Goal: Information Seeking & Learning: Learn about a topic

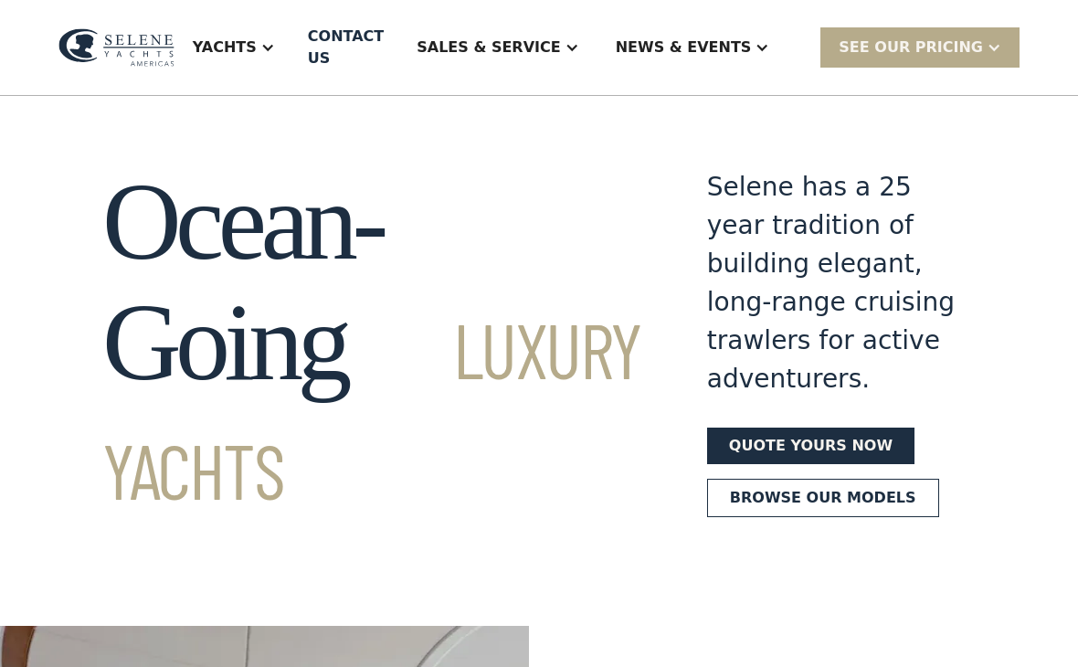
click at [556, 58] on div "Sales & Service" at bounding box center [488, 48] width 143 height 22
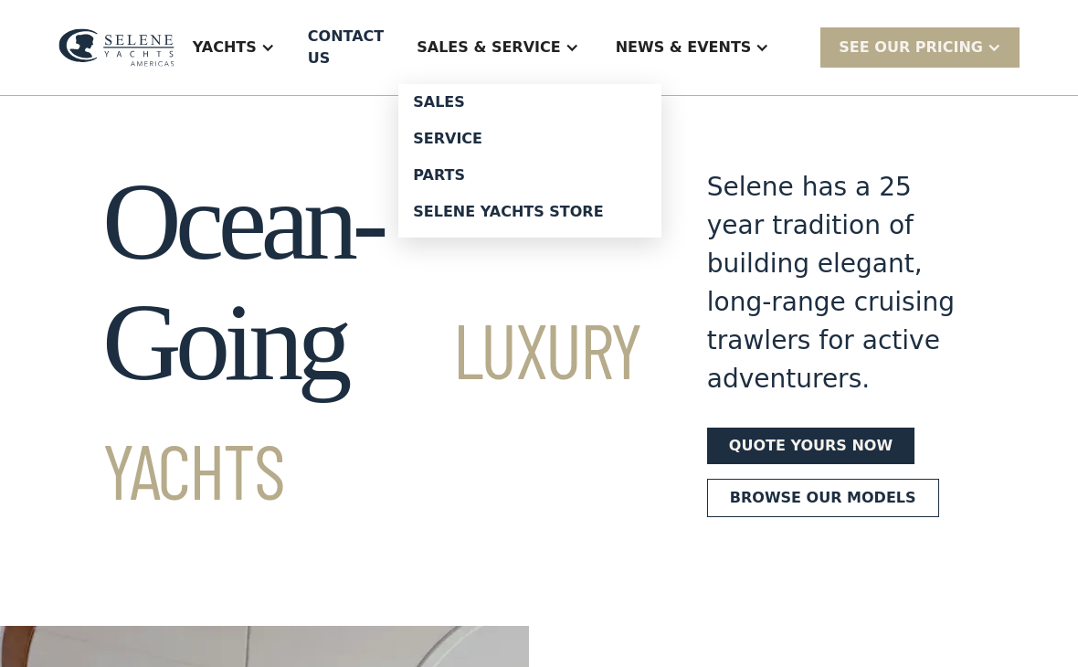
click at [508, 105] on div "Sales" at bounding box center [530, 102] width 234 height 15
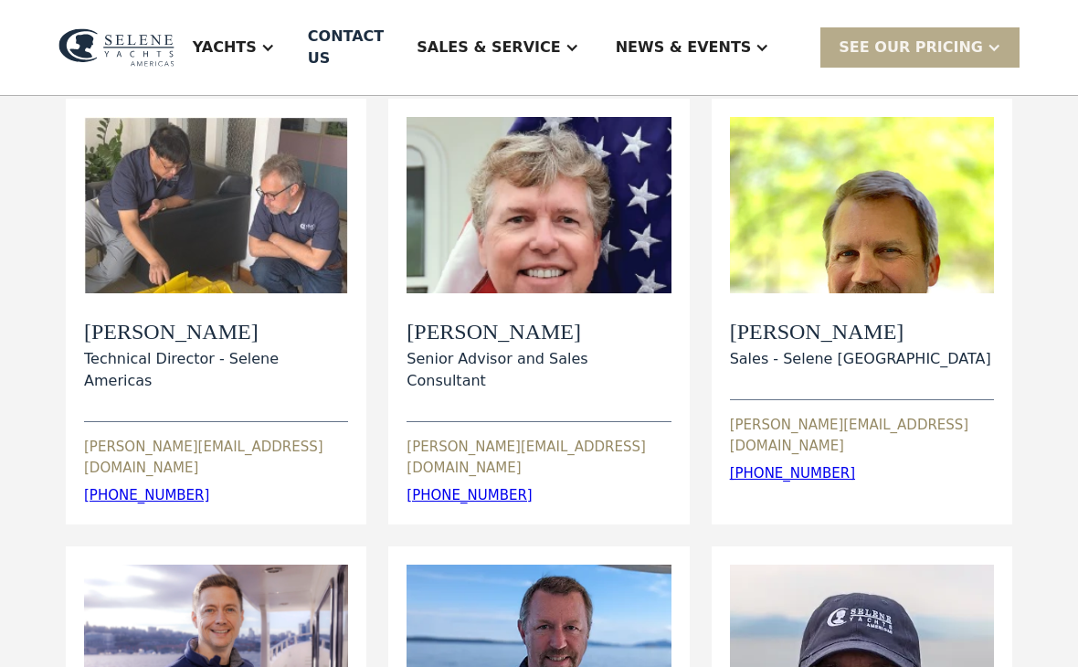
scroll to position [190, 0]
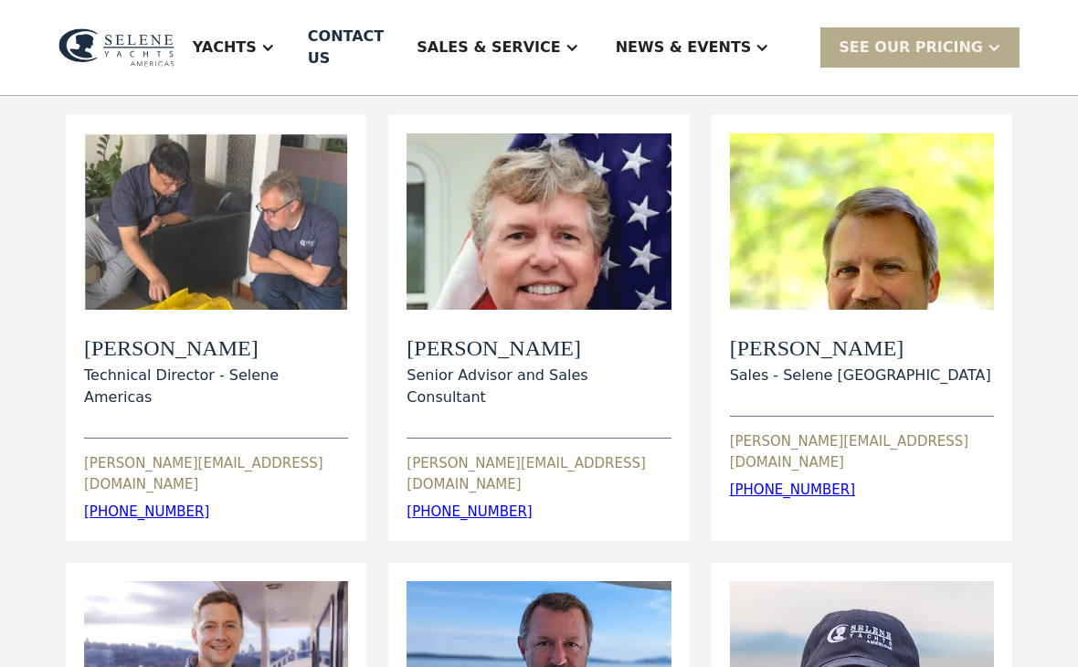
click at [592, 212] on div "View Bio" at bounding box center [539, 221] width 264 height 176
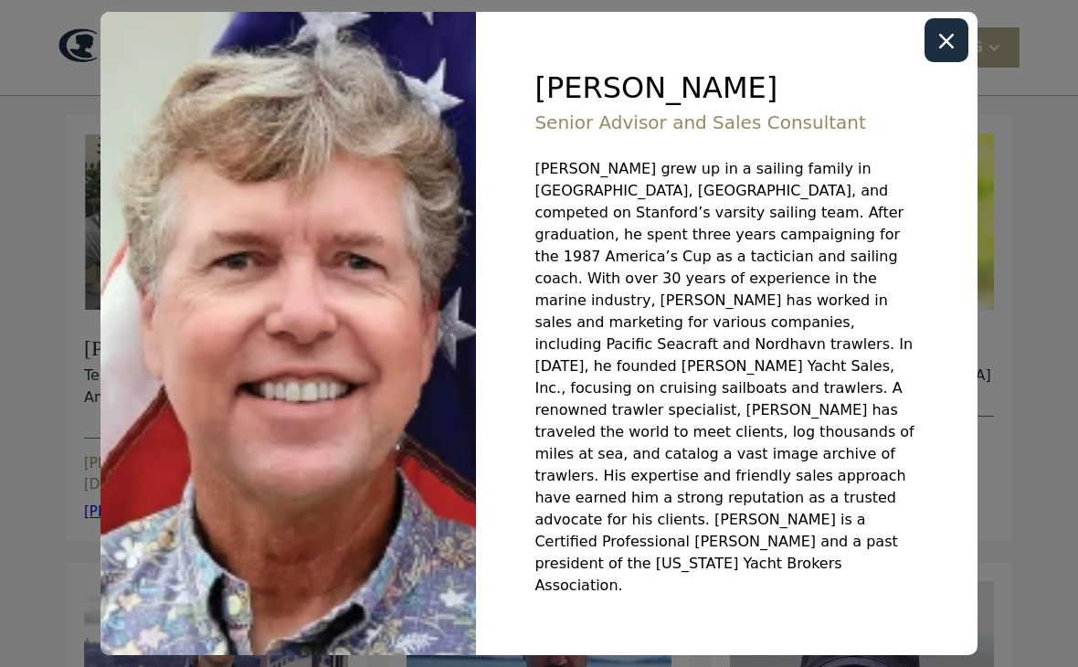
click at [951, 48] on icon "Close modal" at bounding box center [947, 41] width 15 height 15
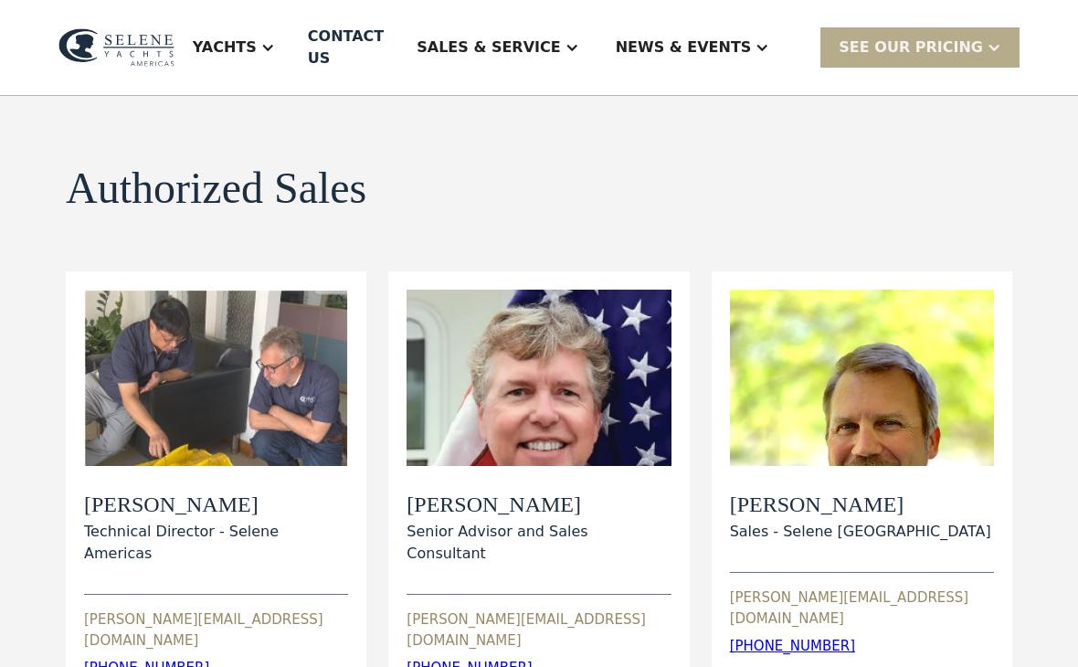
scroll to position [0, 0]
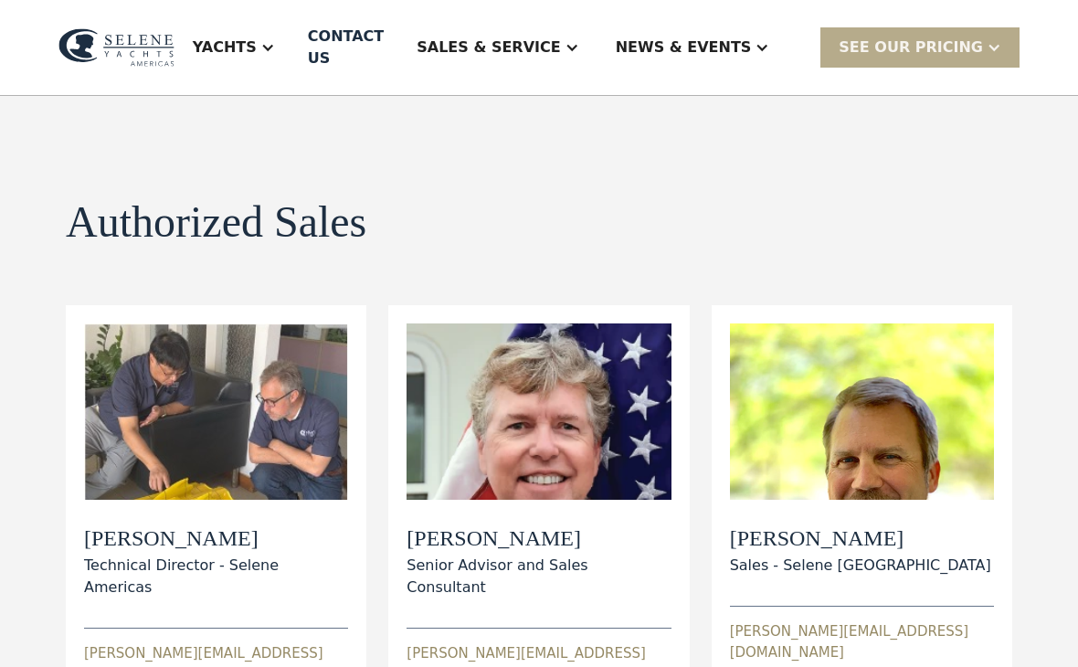
click at [971, 37] on div "SEE Our Pricing" at bounding box center [911, 48] width 144 height 22
click at [286, 49] on div "Yachts" at bounding box center [234, 47] width 119 height 73
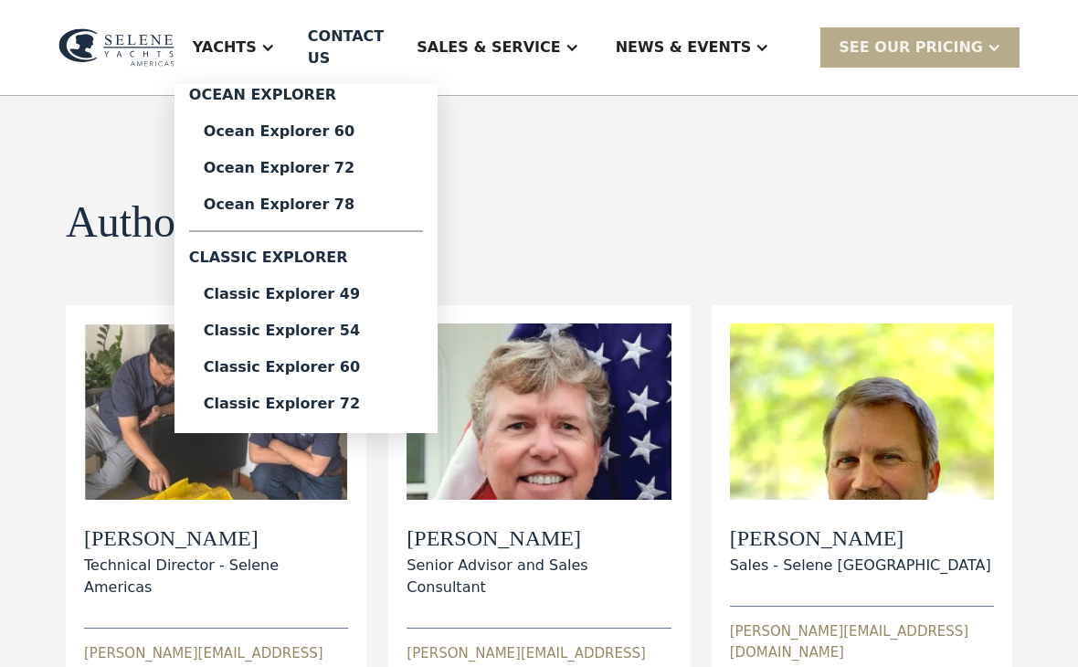
click at [337, 287] on div "Classic Explorer 49" at bounding box center [306, 294] width 205 height 15
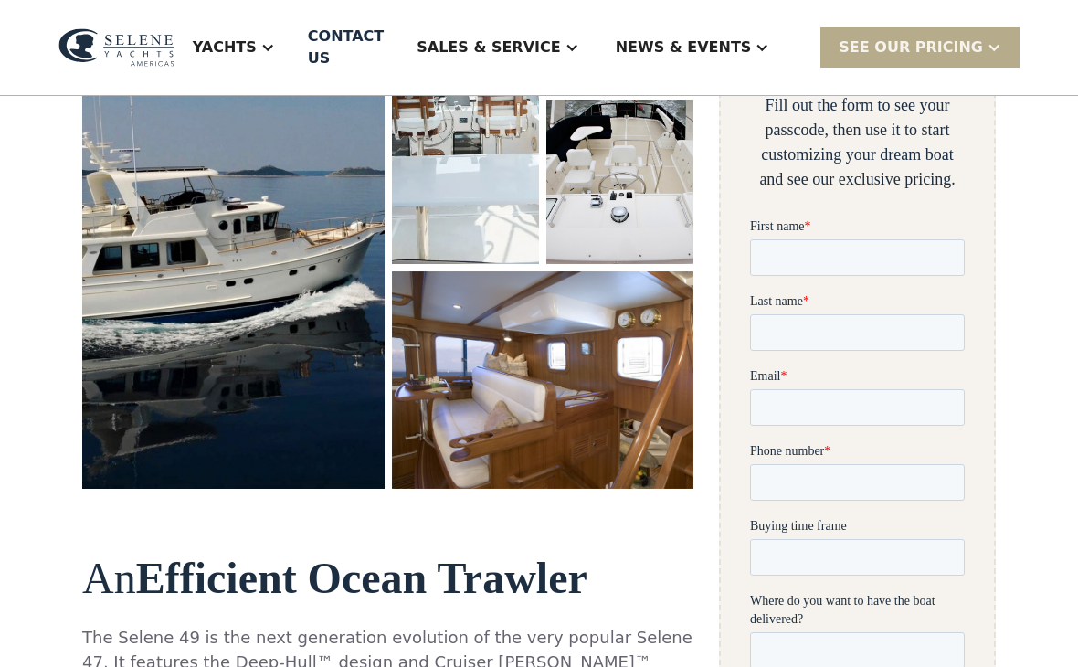
click at [108, 370] on img "open lightbox" at bounding box center [233, 209] width 303 height 562
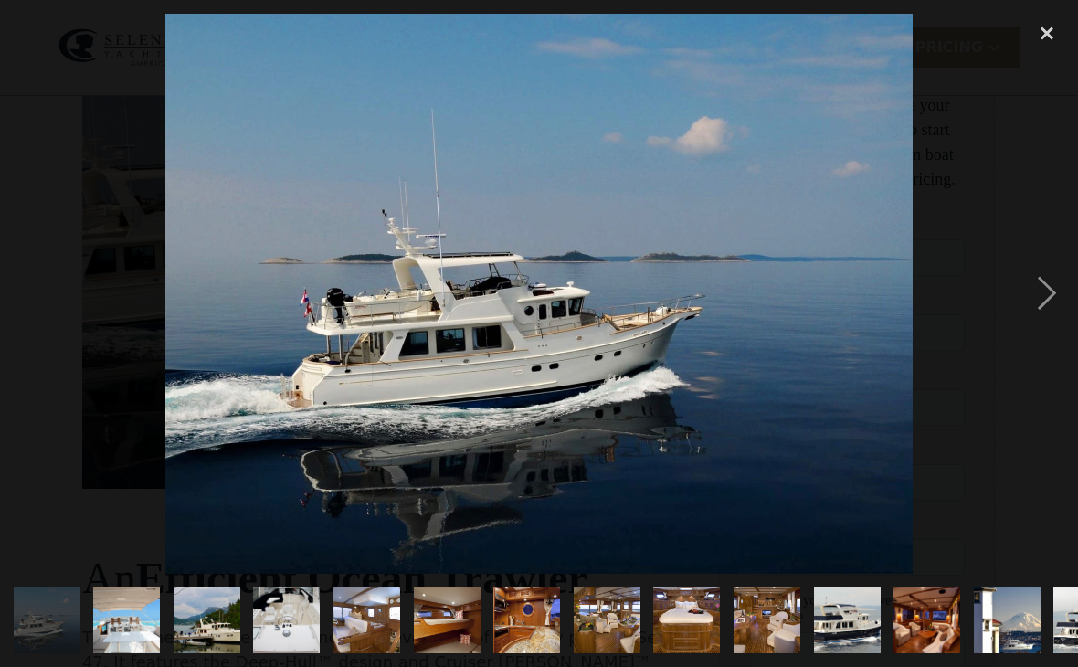
click at [1038, 307] on div "next image" at bounding box center [1047, 294] width 62 height 560
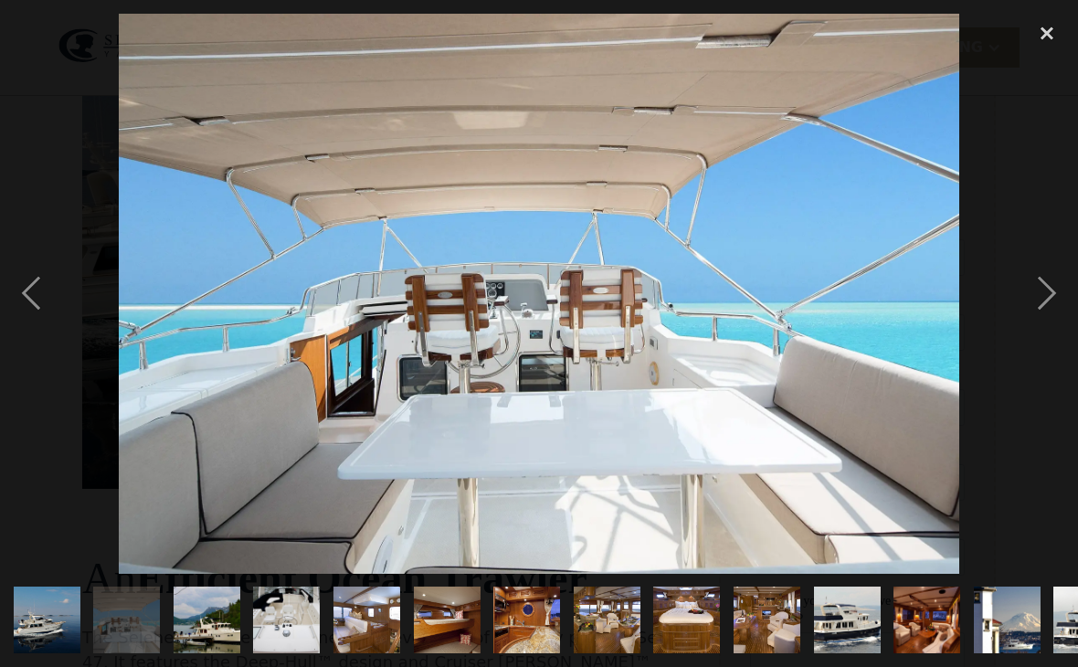
click at [1036, 305] on div "next image" at bounding box center [1047, 294] width 62 height 560
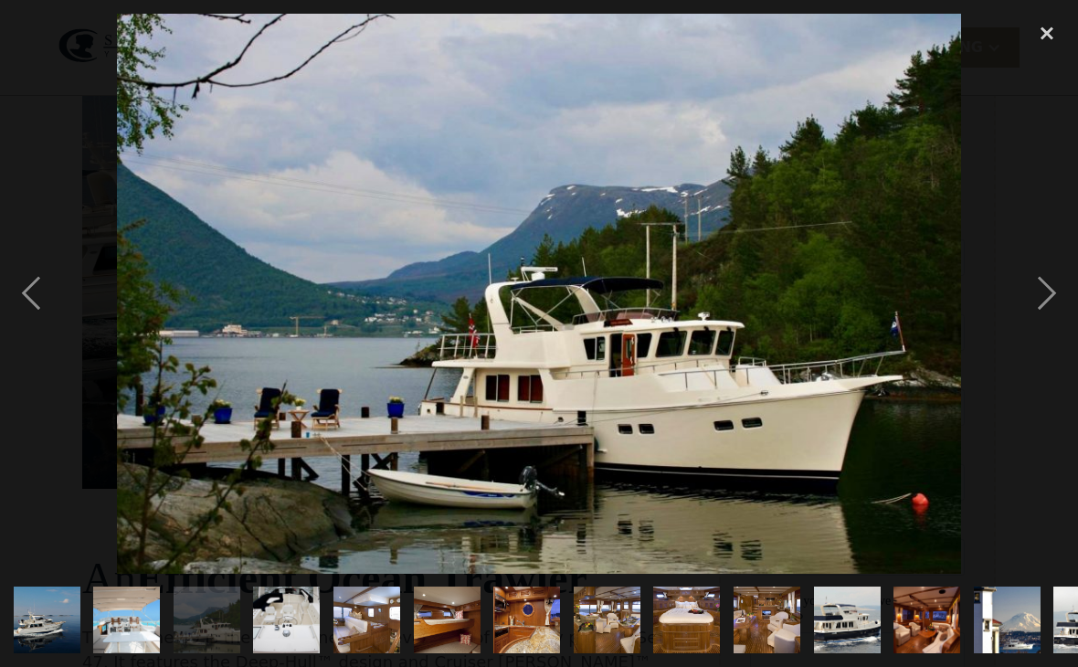
click at [1040, 310] on div "next image" at bounding box center [1047, 294] width 62 height 560
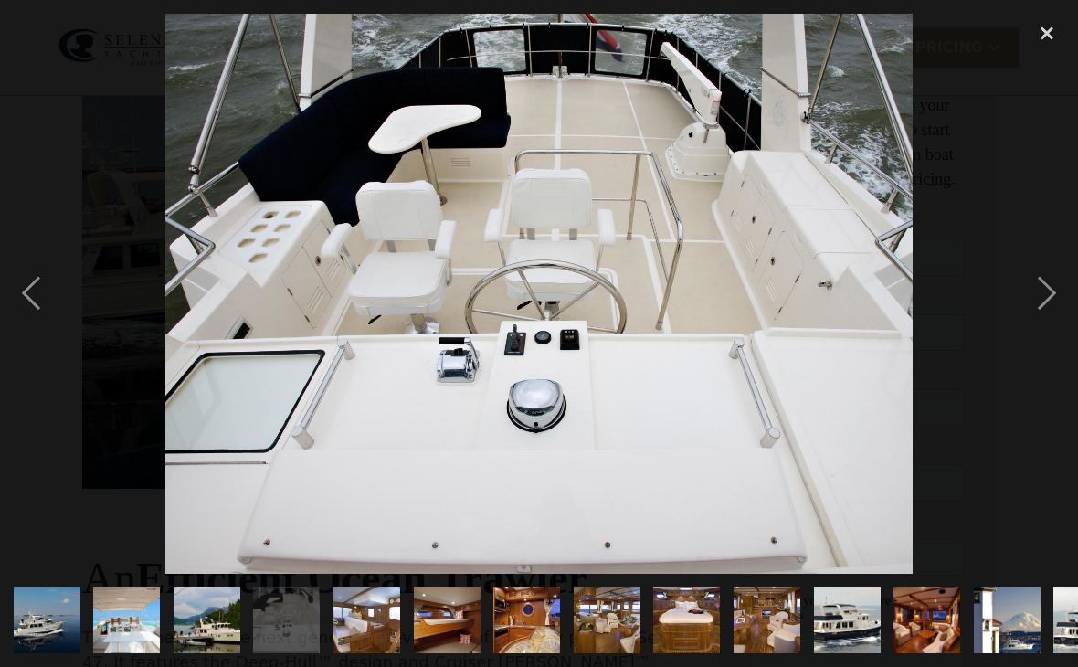
click at [1039, 308] on div "next image" at bounding box center [1047, 294] width 62 height 560
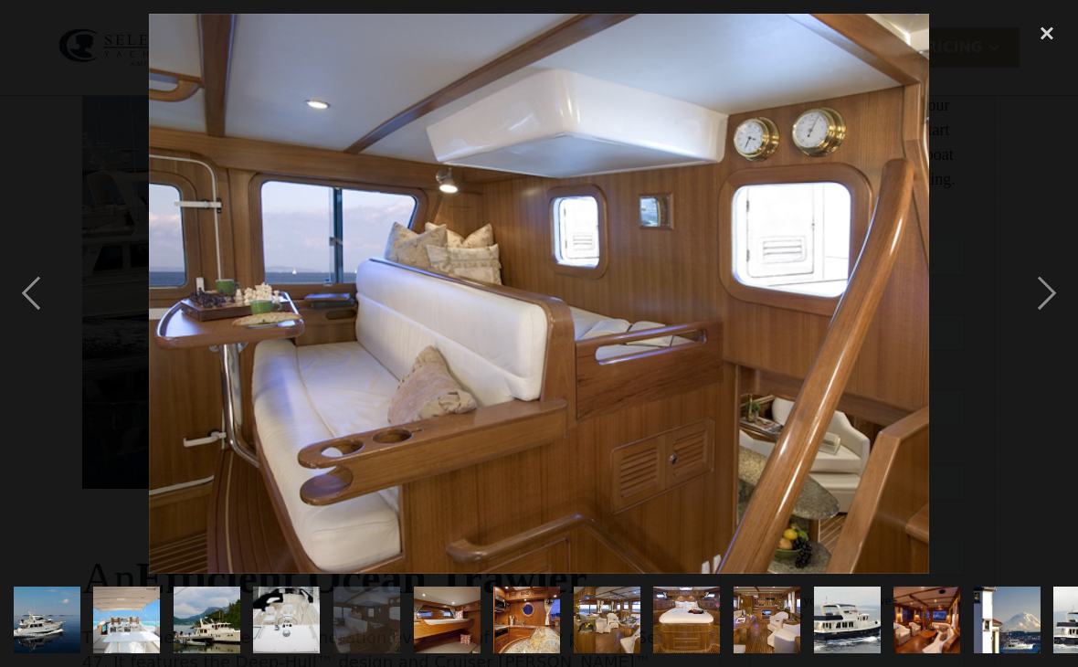
click at [1039, 310] on div "next image" at bounding box center [1047, 294] width 62 height 560
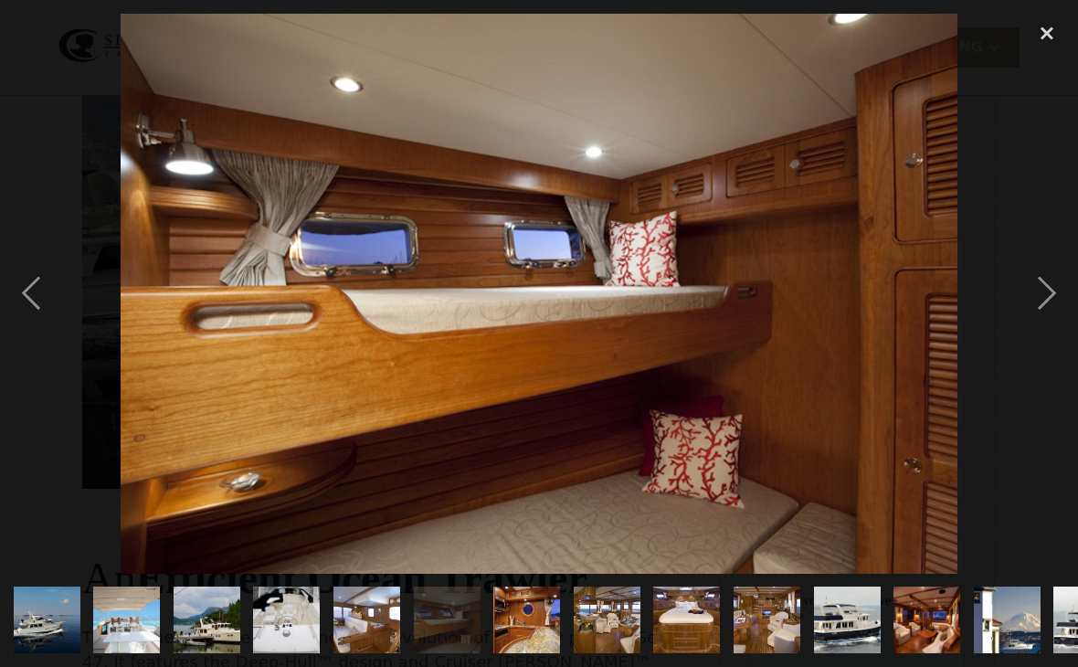
click at [1039, 311] on div "next image" at bounding box center [1047, 294] width 62 height 560
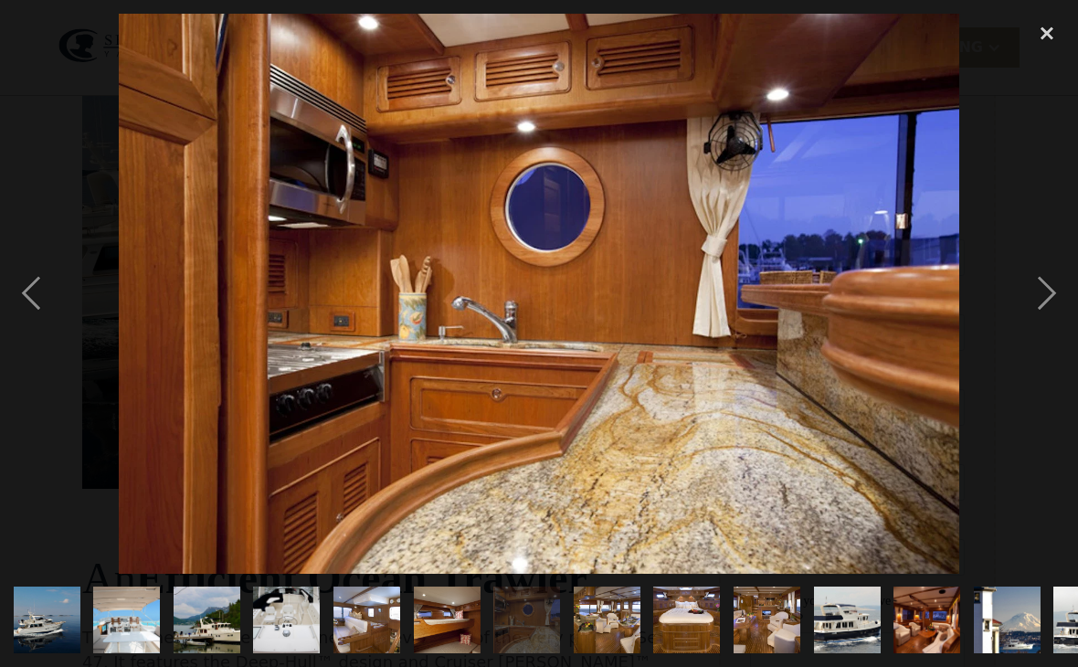
click at [1036, 312] on div "next image" at bounding box center [1047, 294] width 62 height 560
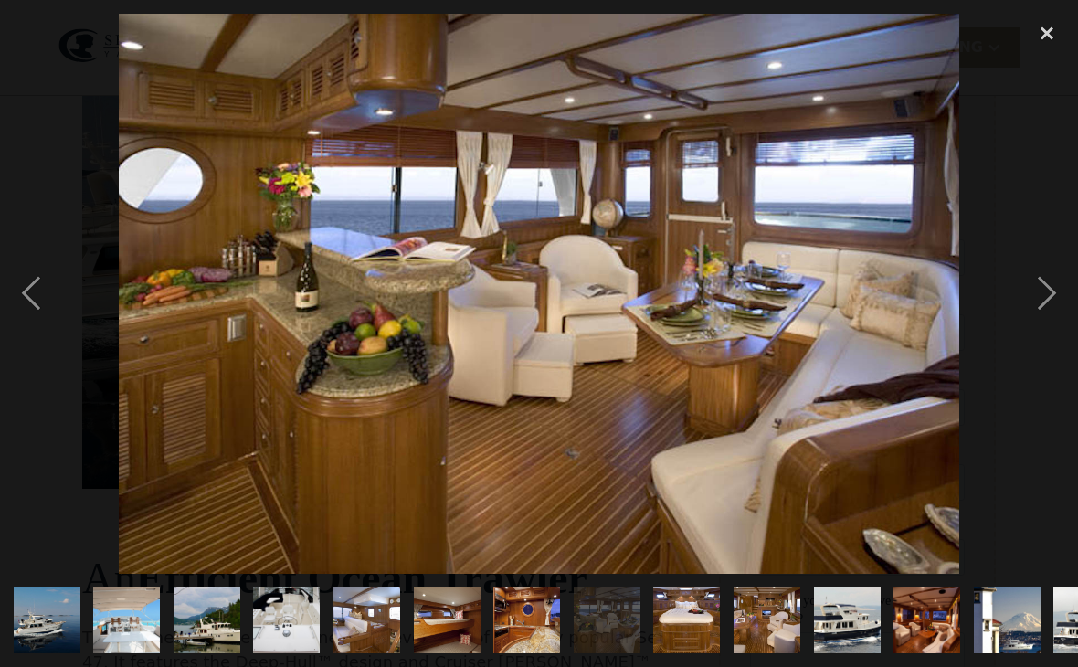
click at [1037, 320] on div "next image" at bounding box center [1047, 294] width 62 height 560
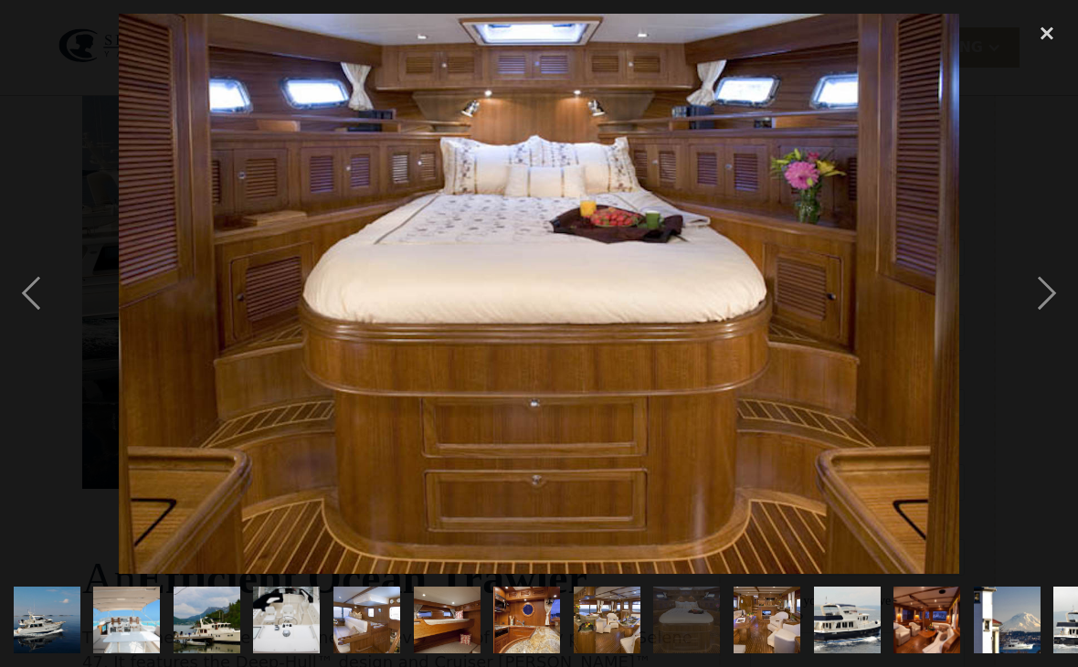
click at [1029, 309] on div "next image" at bounding box center [1047, 294] width 62 height 560
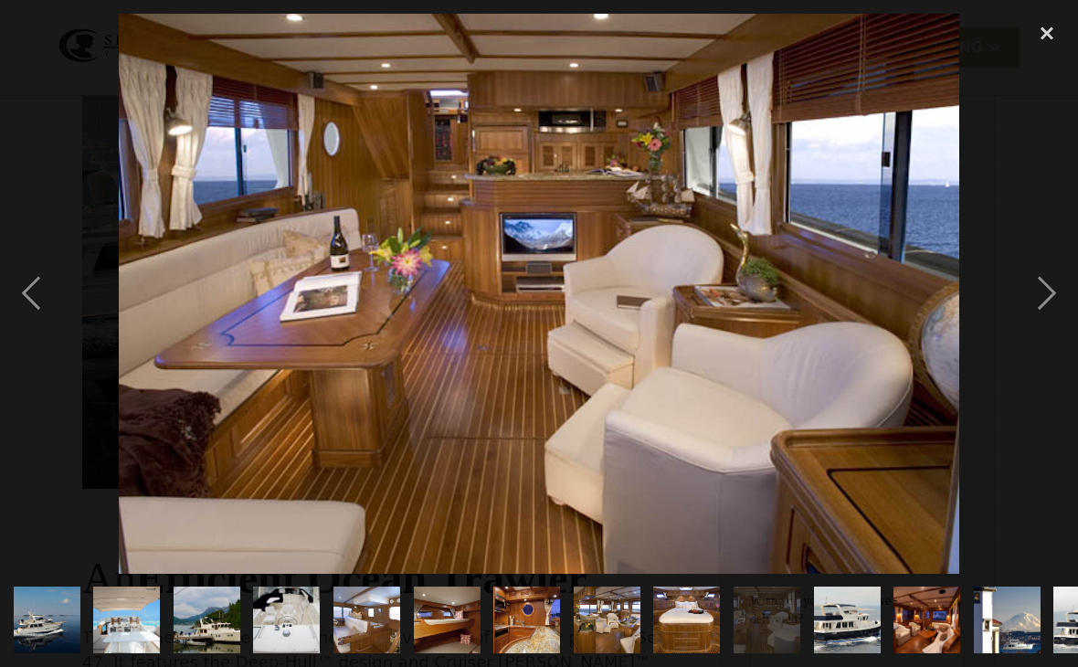
click at [1033, 300] on div "next image" at bounding box center [1047, 294] width 62 height 560
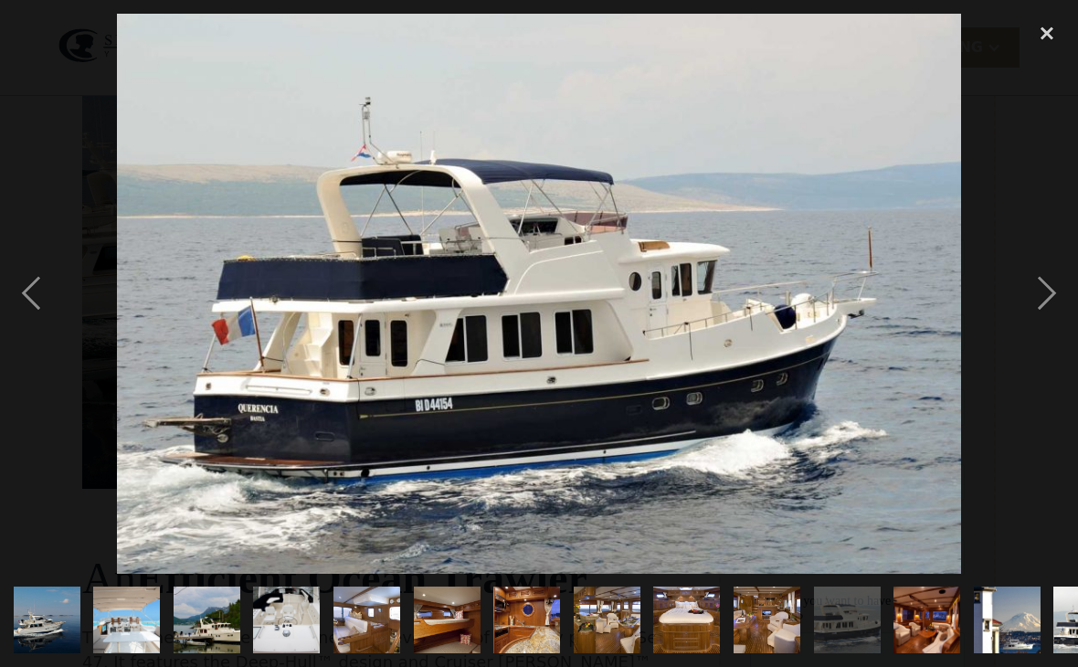
click at [1035, 297] on div "next image" at bounding box center [1047, 294] width 62 height 560
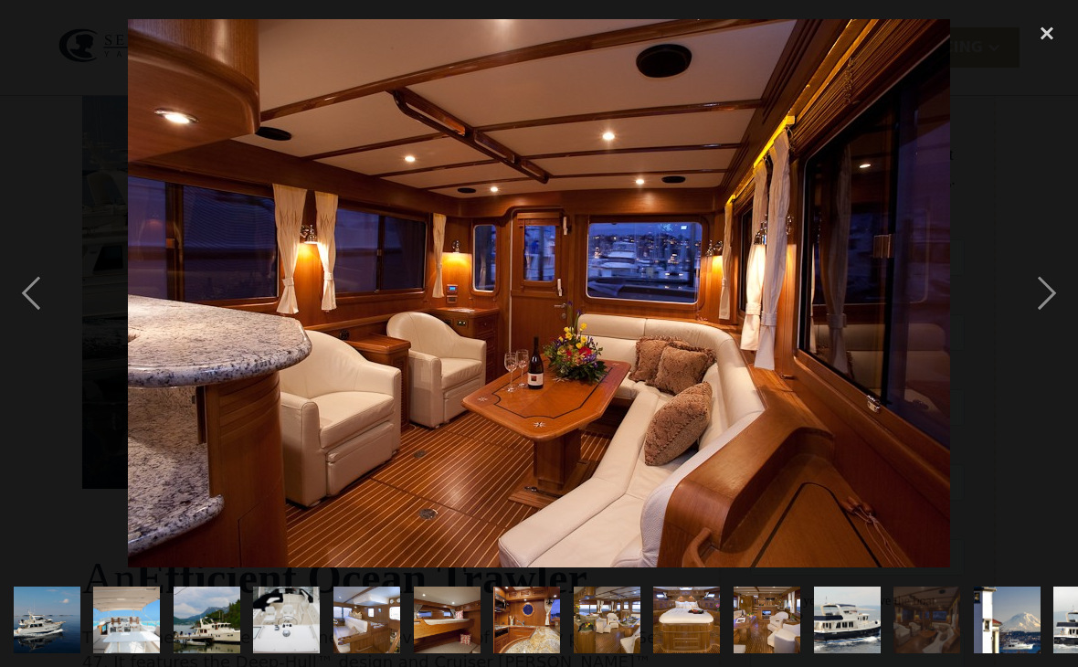
click at [1035, 303] on div "next image" at bounding box center [1047, 294] width 62 height 560
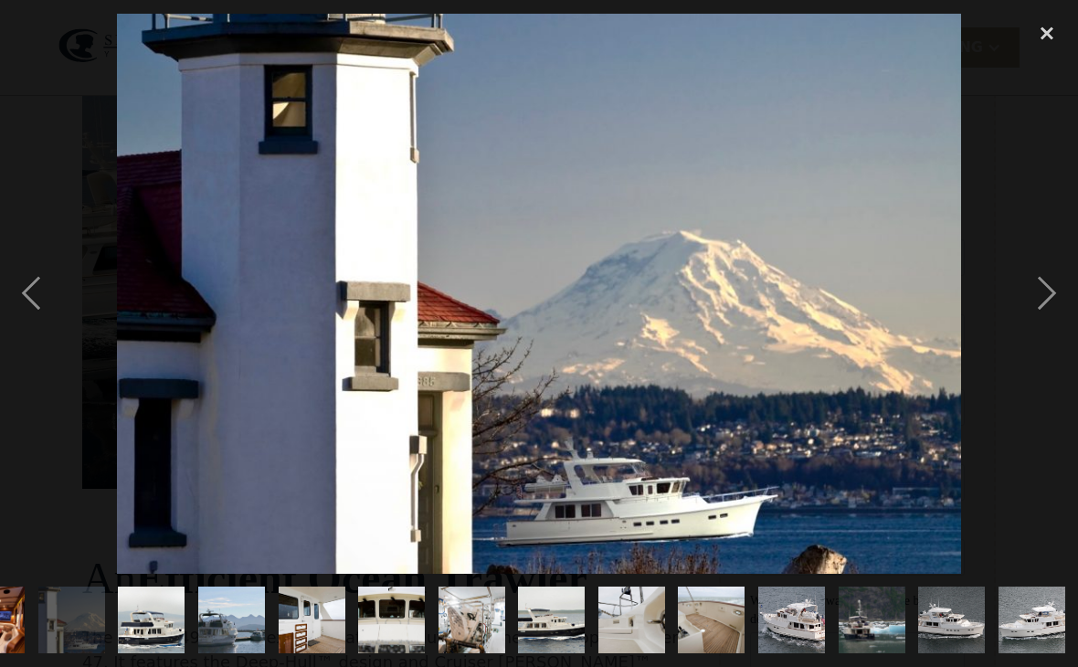
scroll to position [0, 1007]
click at [1040, 313] on div "next image" at bounding box center [1047, 294] width 62 height 560
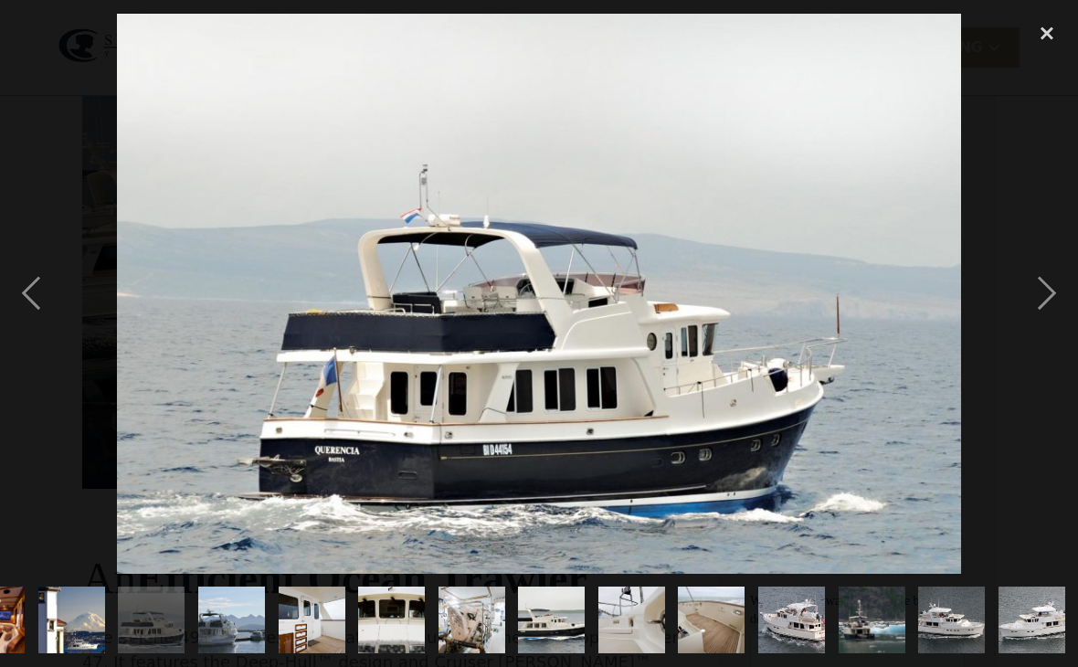
click at [1038, 311] on div "next image" at bounding box center [1047, 294] width 62 height 560
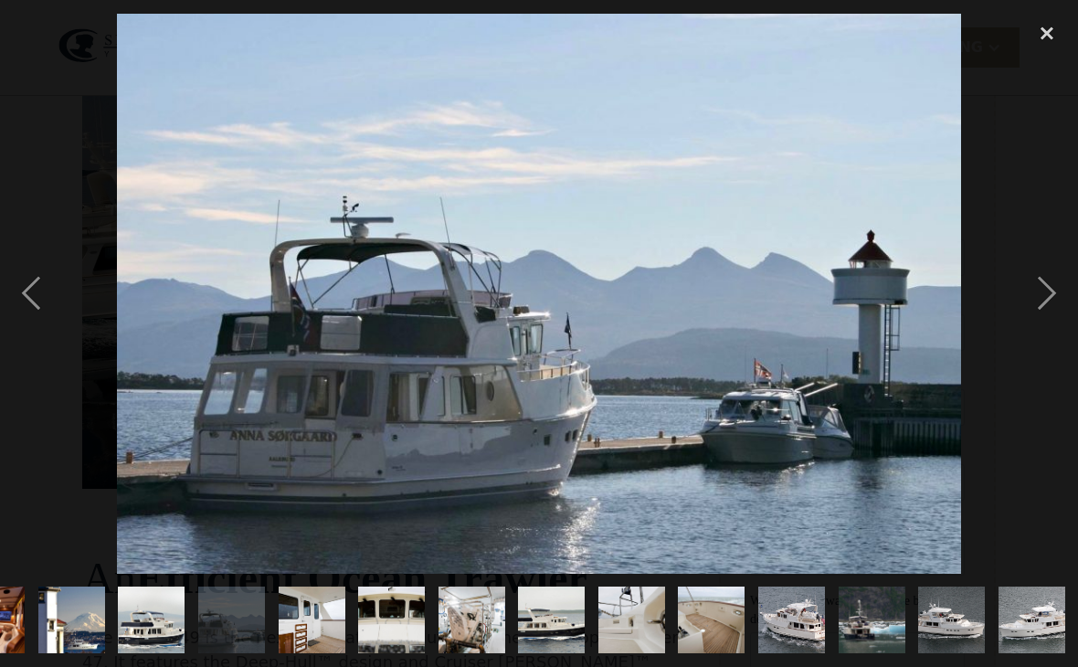
click at [1039, 307] on div "next image" at bounding box center [1047, 294] width 62 height 560
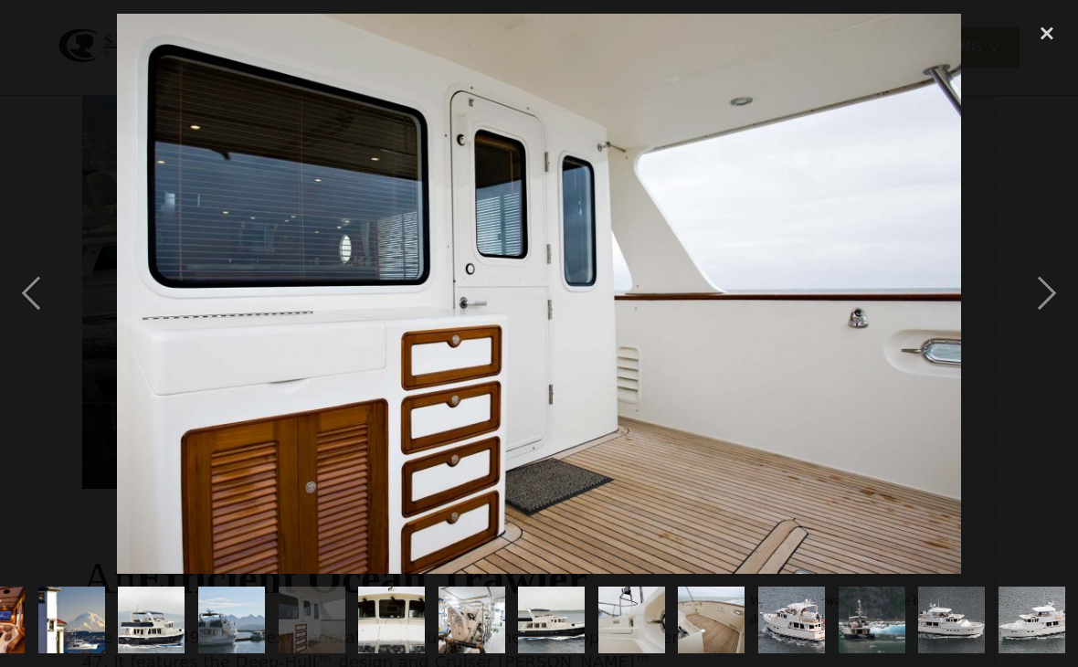
click at [1040, 307] on div "next image" at bounding box center [1047, 294] width 62 height 560
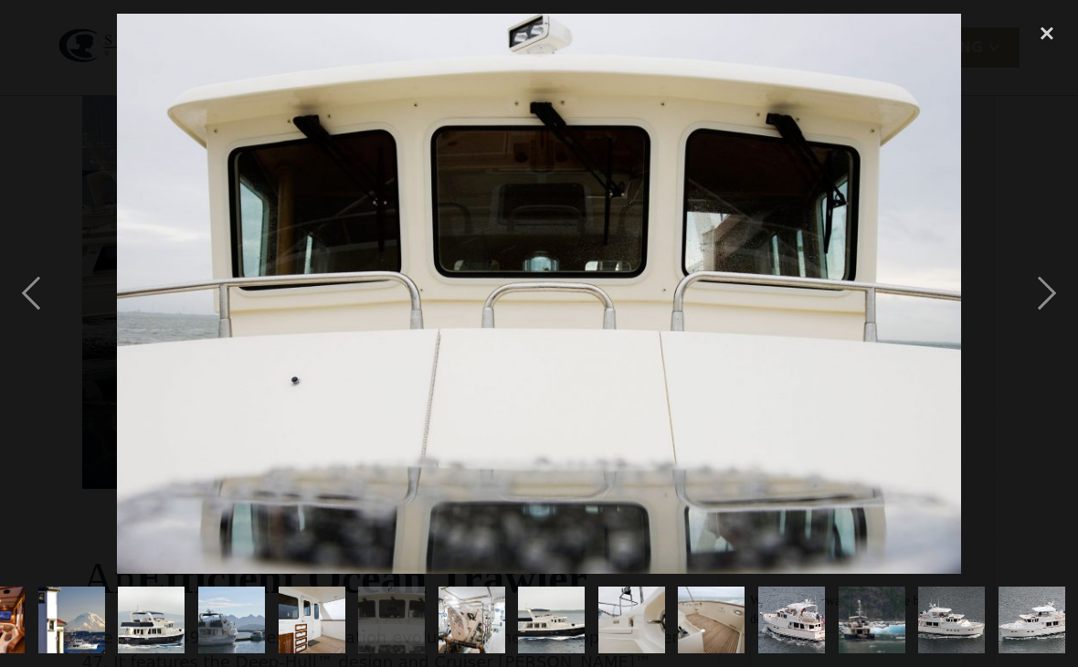
click at [1038, 303] on div "next image" at bounding box center [1047, 294] width 62 height 560
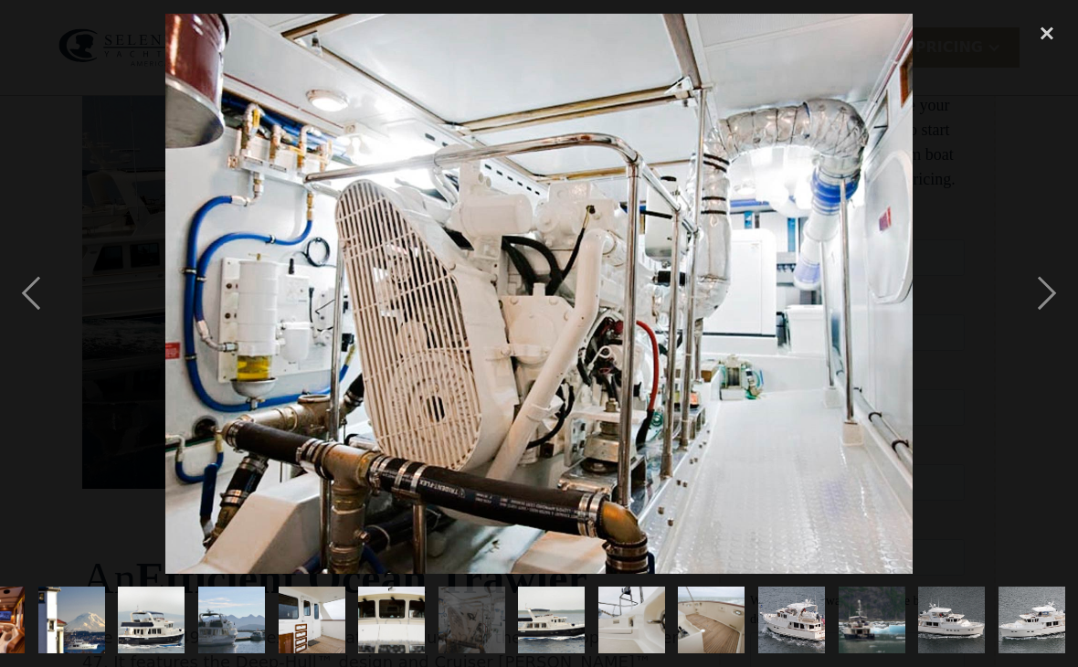
click at [1039, 304] on div "next image" at bounding box center [1047, 294] width 62 height 560
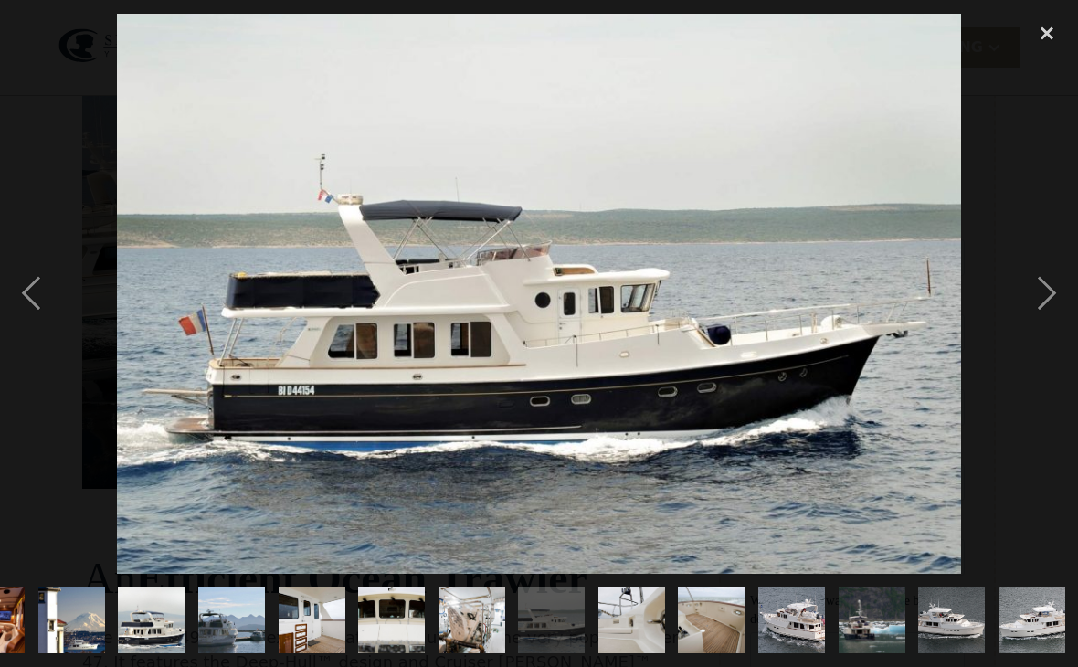
click at [1045, 311] on div "next image" at bounding box center [1047, 294] width 62 height 560
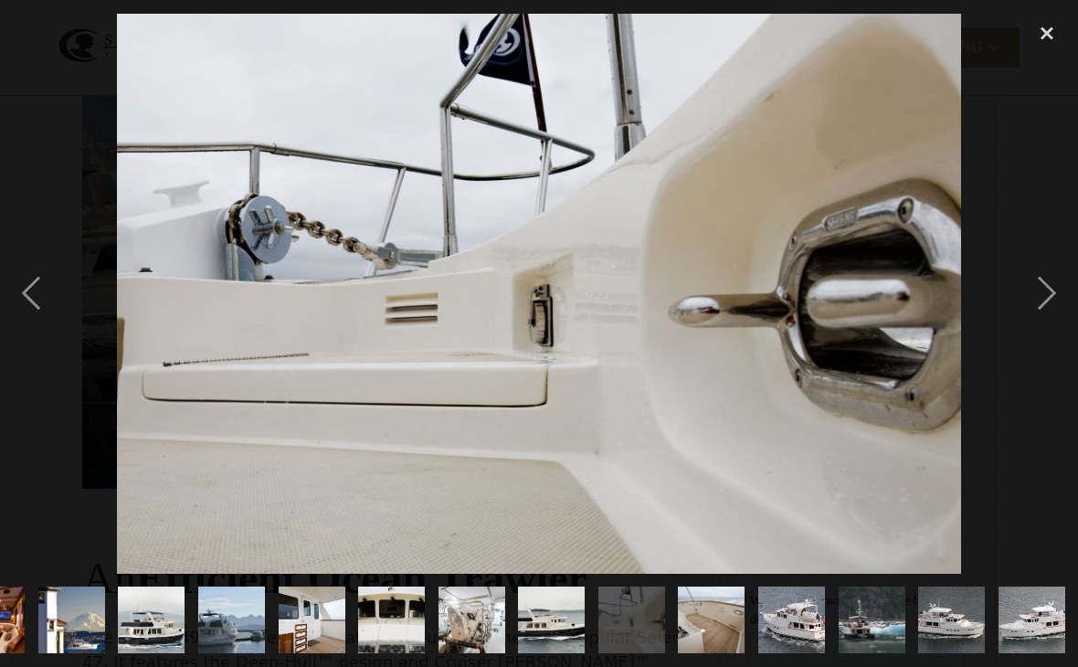
click at [1044, 313] on div "next image" at bounding box center [1047, 294] width 62 height 560
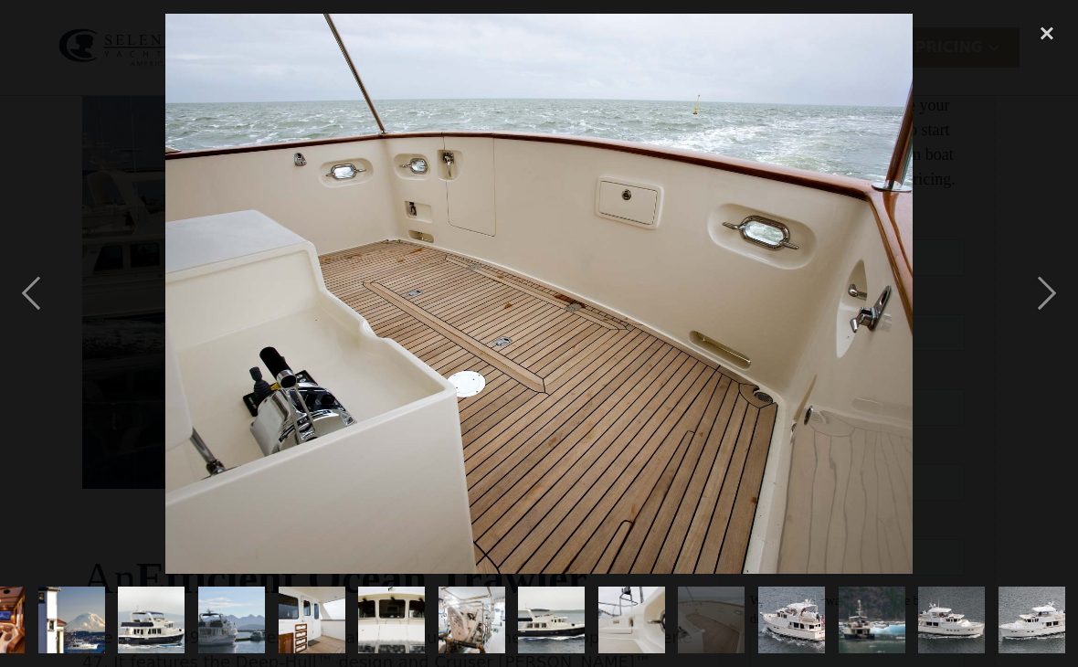
click at [1044, 315] on div "next image" at bounding box center [1047, 294] width 62 height 560
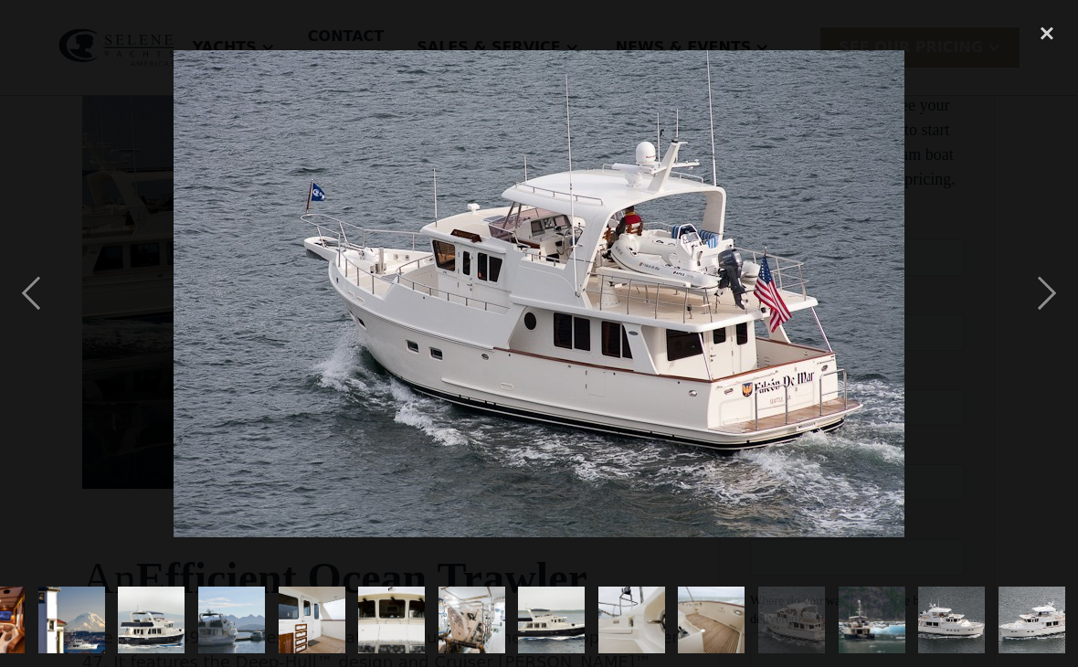
click at [1045, 309] on div "next image" at bounding box center [1047, 294] width 62 height 560
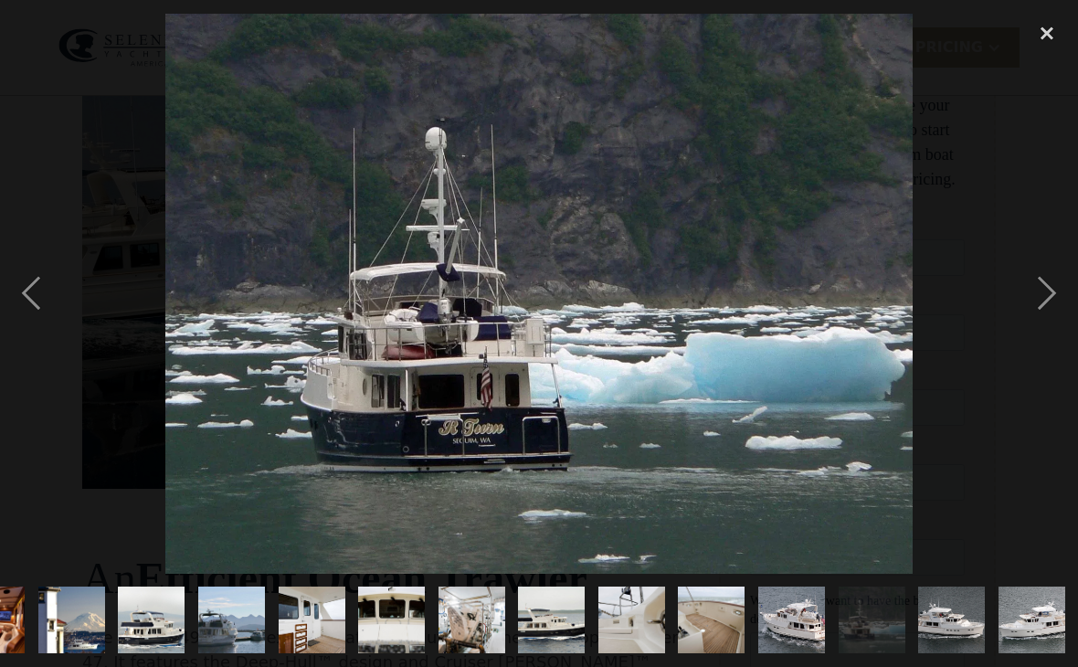
click at [1044, 311] on div "next image" at bounding box center [1047, 294] width 62 height 560
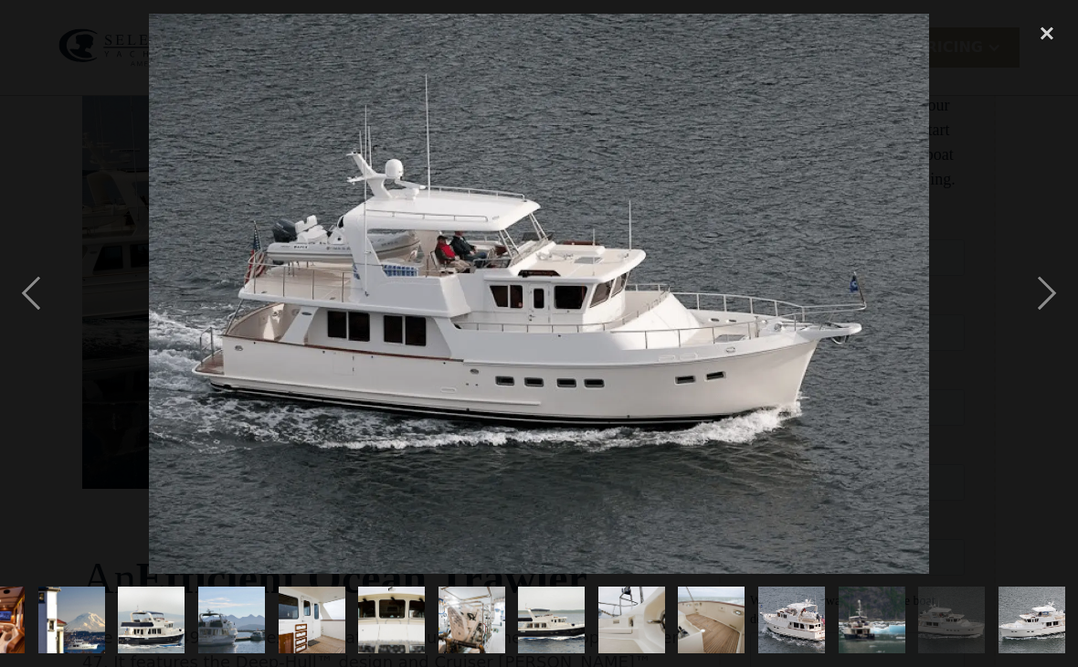
click at [1045, 302] on div "next image" at bounding box center [1047, 294] width 62 height 560
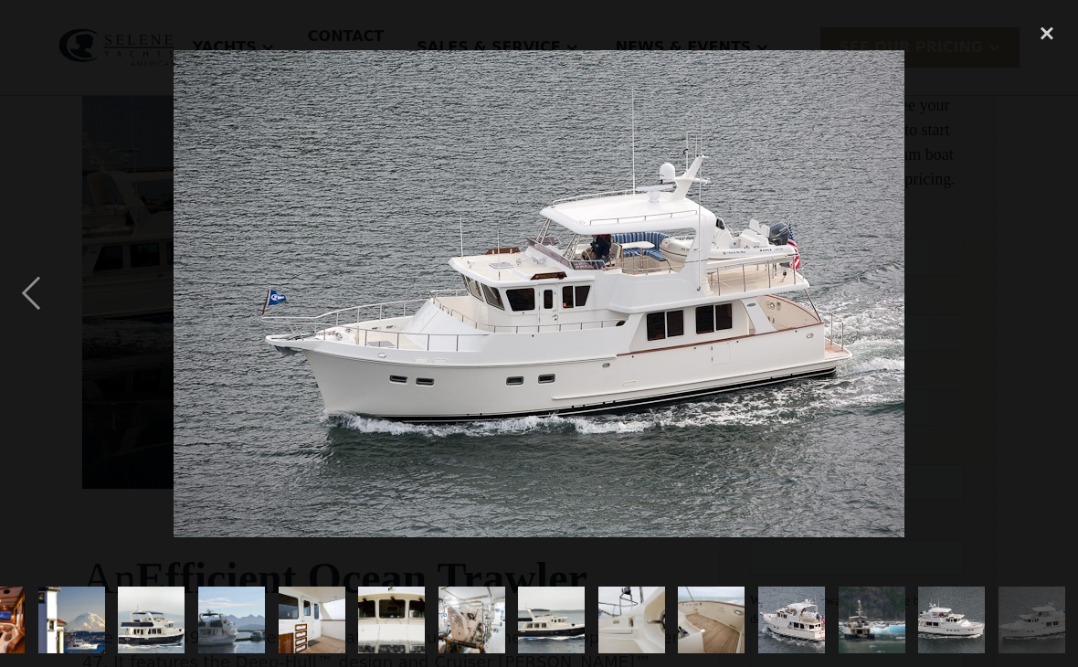
scroll to position [0, 1020]
click at [1045, 303] on div "next image" at bounding box center [1047, 294] width 62 height 560
click at [1050, 284] on div "next image" at bounding box center [1047, 294] width 62 height 560
click at [1038, 309] on div "next image" at bounding box center [1047, 294] width 62 height 560
click at [1045, 30] on div "close lightbox" at bounding box center [1047, 34] width 62 height 40
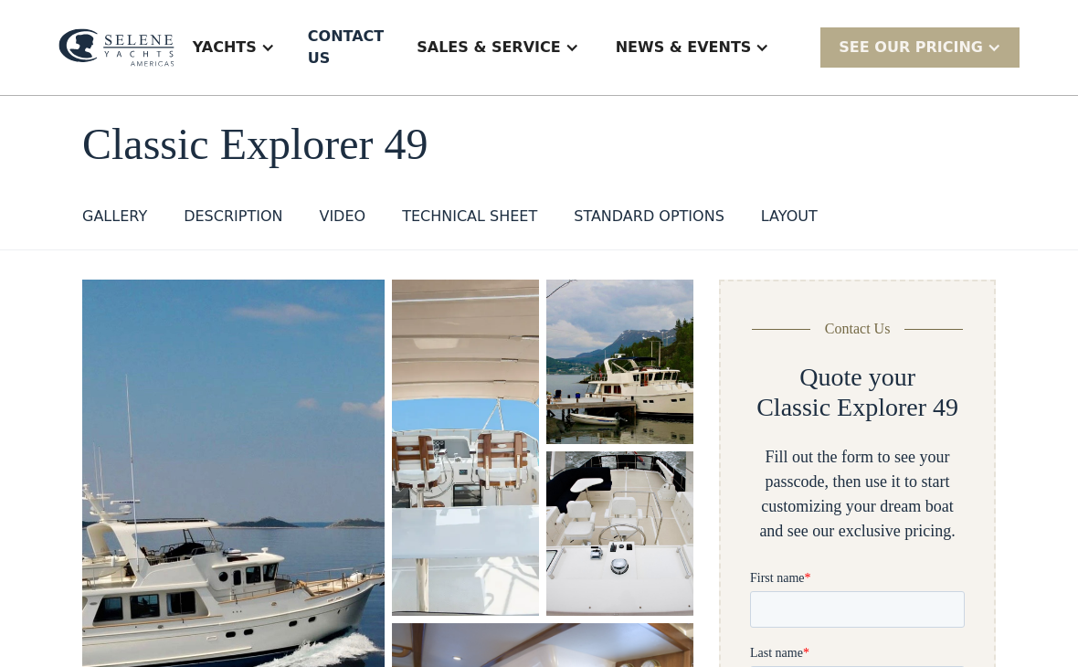
scroll to position [0, 0]
